Goal: Task Accomplishment & Management: Manage account settings

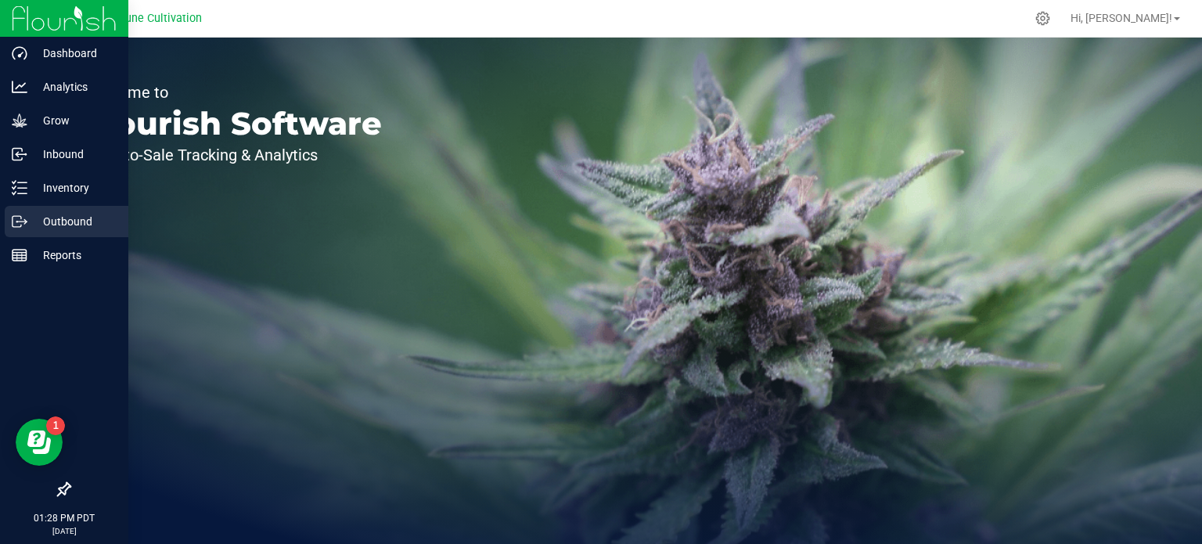
click at [20, 216] on icon at bounding box center [17, 221] width 9 height 11
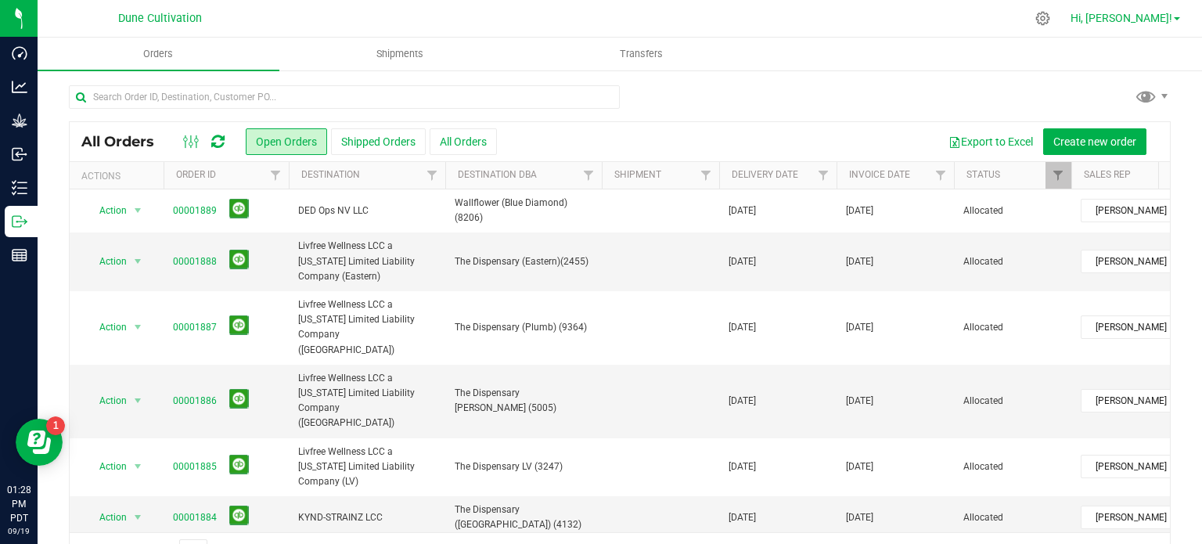
click at [1164, 20] on span "Hi, [PERSON_NAME]!" at bounding box center [1121, 18] width 102 height 13
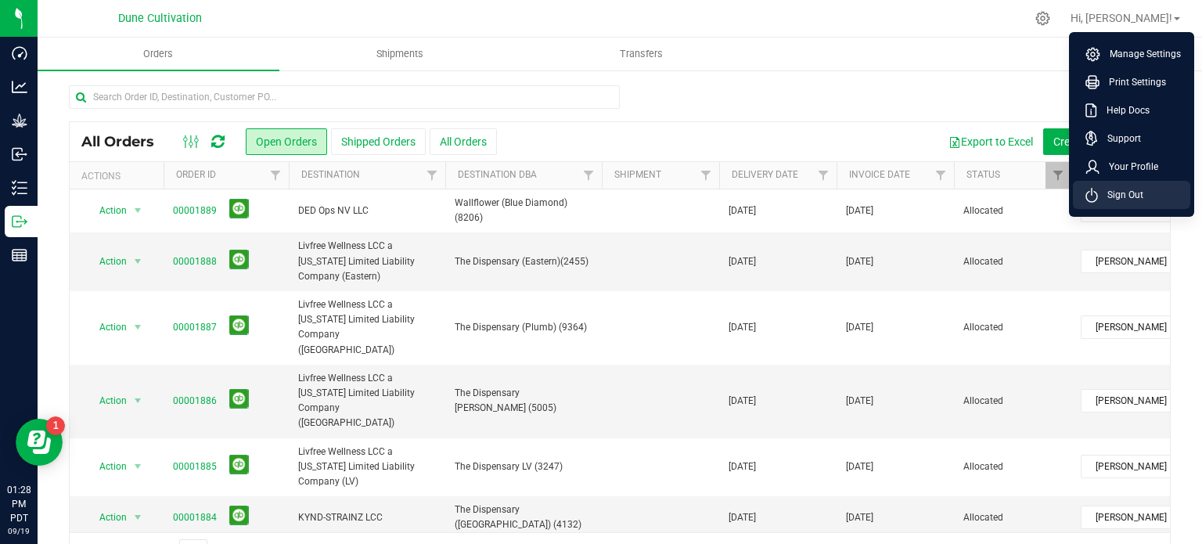
click at [1114, 198] on span "Sign Out" at bounding box center [1120, 195] width 45 height 16
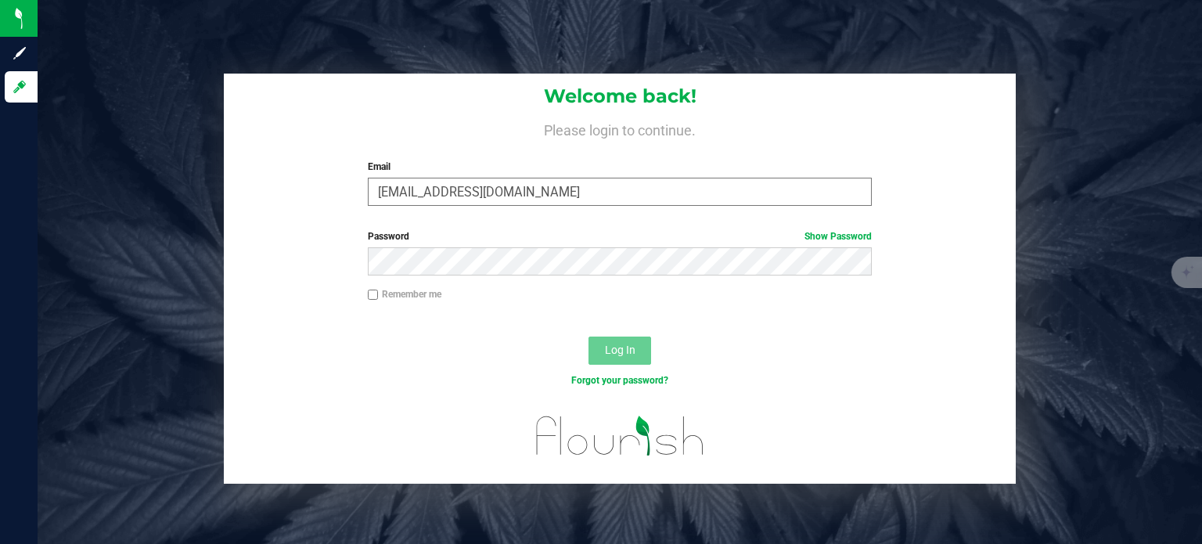
drag, startPoint x: 587, startPoint y: 191, endPoint x: 588, endPoint y: 199, distance: 8.0
click at [587, 191] on input "[EMAIL_ADDRESS][DOMAIN_NAME]" at bounding box center [620, 192] width 505 height 28
click at [504, 192] on input "[EMAIL_ADDRESS][DOMAIN_NAME]" at bounding box center [620, 192] width 505 height 28
type input "[EMAIL_ADDRESS][PERSON_NAME][DOMAIN_NAME]"
click at [627, 350] on span "Log In" at bounding box center [620, 350] width 31 height 13
